Goal: Task Accomplishment & Management: Complete application form

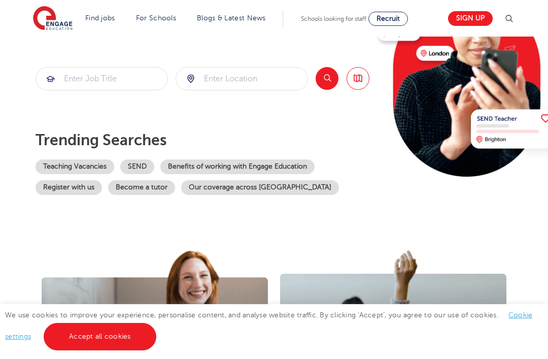
scroll to position [150, 0]
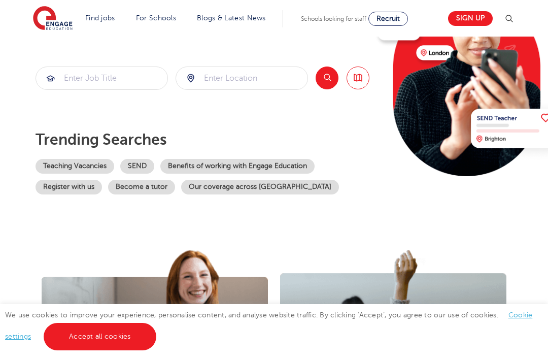
click at [75, 350] on link "Accept all cookies" at bounding box center [100, 336] width 113 height 27
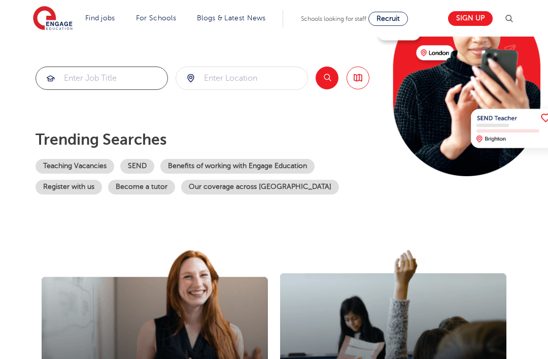
click at [107, 78] on input "search" at bounding box center [102, 78] width 132 height 22
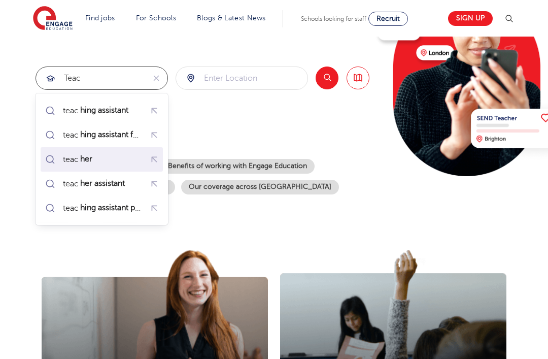
click at [77, 159] on div "teac her" at bounding box center [78, 159] width 31 height 10
type input "teacher"
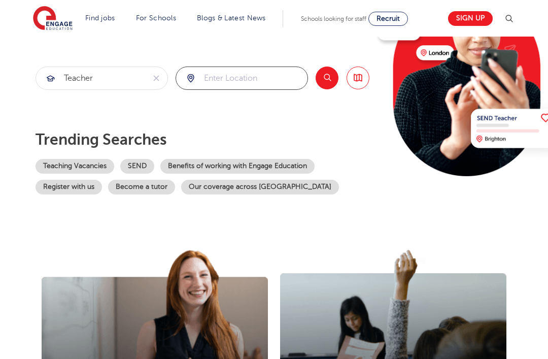
click at [211, 78] on input "search" at bounding box center [242, 78] width 132 height 22
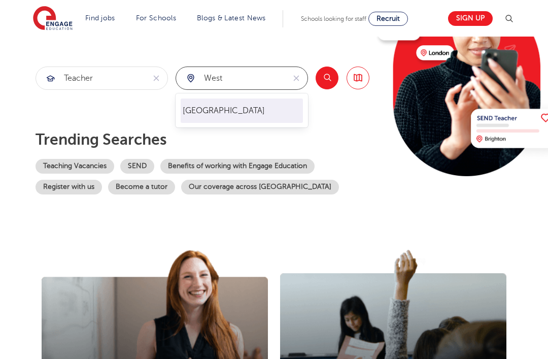
click at [186, 110] on li "[GEOGRAPHIC_DATA]" at bounding box center [242, 111] width 123 height 24
type input "[GEOGRAPHIC_DATA]"
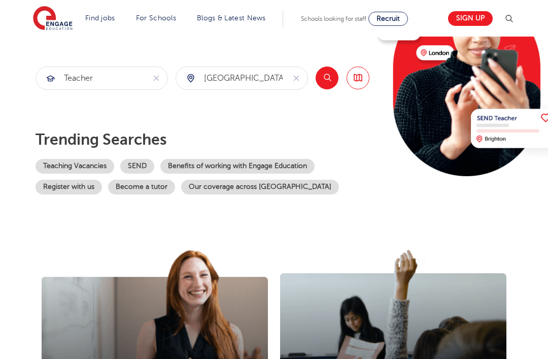
click at [321, 70] on button "Search" at bounding box center [327, 78] width 23 height 23
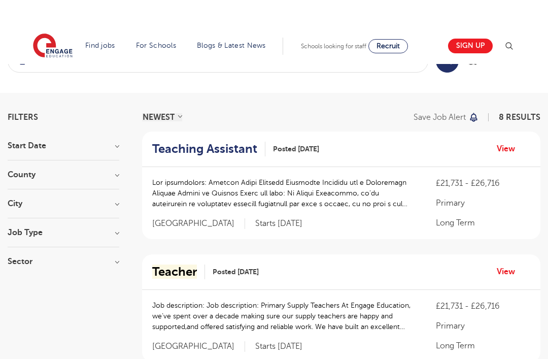
scroll to position [8, 0]
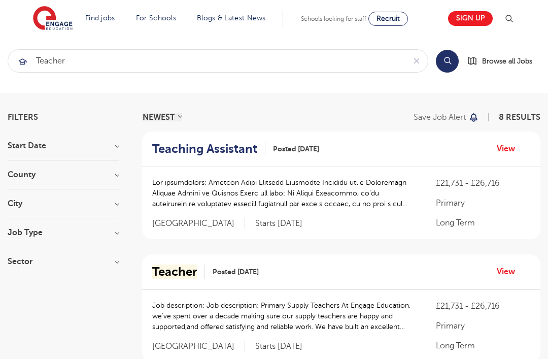
click at [19, 143] on h3 "Start Date" at bounding box center [64, 146] width 112 height 8
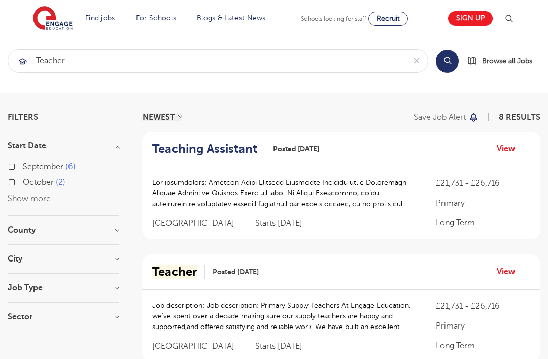
click at [17, 148] on h3 "Start Date" at bounding box center [64, 146] width 112 height 8
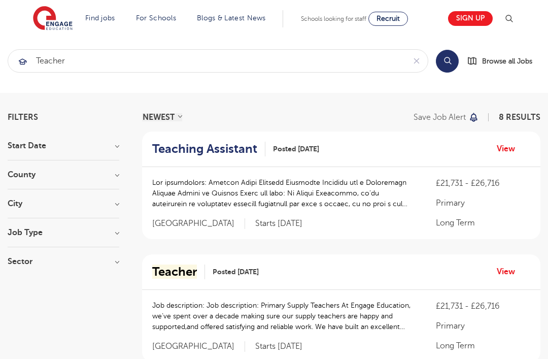
click at [16, 261] on h3 "Sector" at bounding box center [64, 261] width 112 height 8
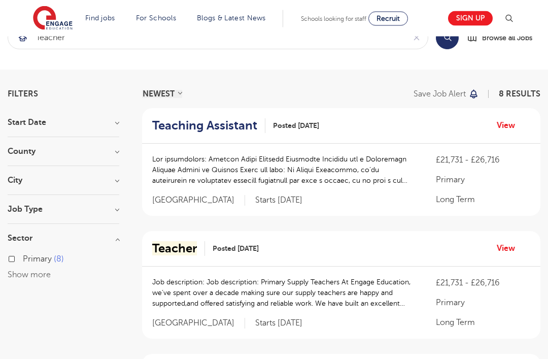
click at [21, 211] on h3 "Job Type" at bounding box center [64, 210] width 112 height 8
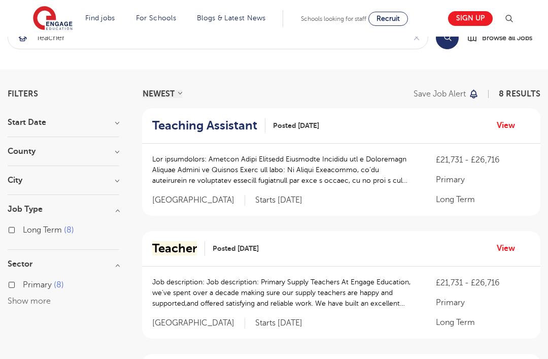
click at [21, 205] on h3 "Job Type" at bounding box center [64, 209] width 112 height 8
click at [15, 163] on div "County [GEOGRAPHIC_DATA] 640 [GEOGRAPHIC_DATA] 140 [GEOGRAPHIC_DATA] 34 [GEOGRA…" at bounding box center [64, 156] width 112 height 19
click at [18, 211] on h3 "Job Type" at bounding box center [64, 209] width 112 height 8
click at [12, 224] on div "Long Term 8" at bounding box center [64, 231] width 112 height 16
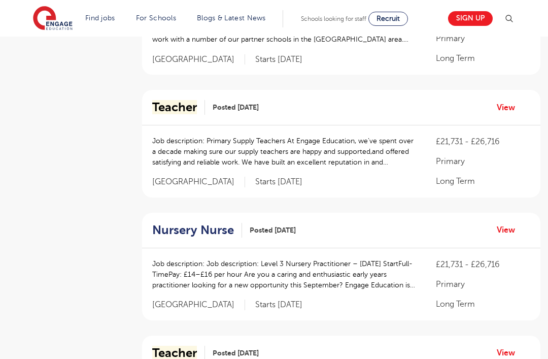
click at [29, 303] on aside "Filters Start Date [DATE] [DATE] Show more County [GEOGRAPHIC_DATA] 19 [GEOGRAP…" at bounding box center [64, 245] width 112 height 1084
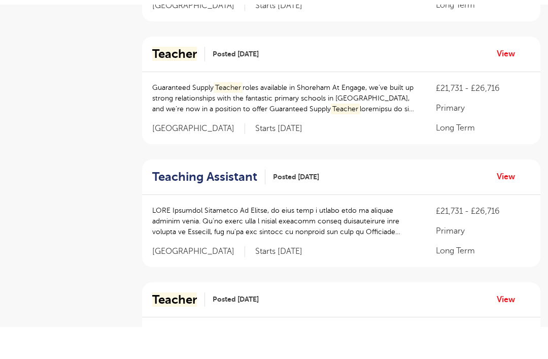
scroll to position [717, 0]
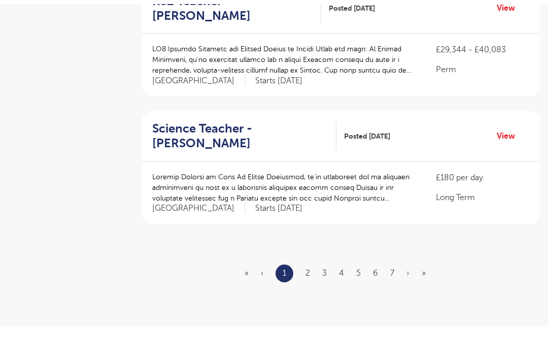
scroll to position [1177, 0]
